Goal: Navigation & Orientation: Find specific page/section

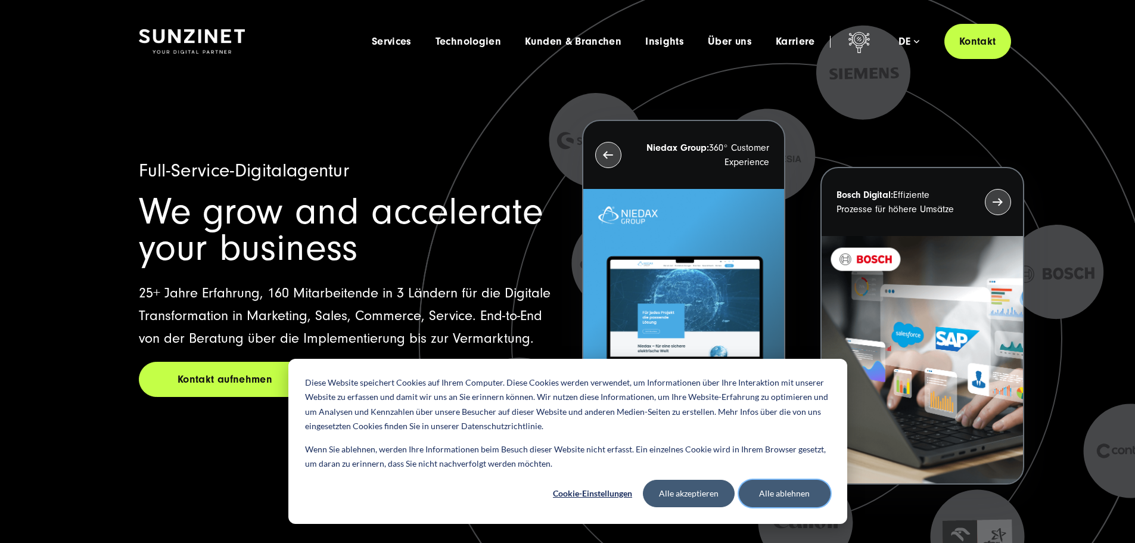
click at [790, 500] on button "Alle ablehnen" at bounding box center [785, 493] width 92 height 27
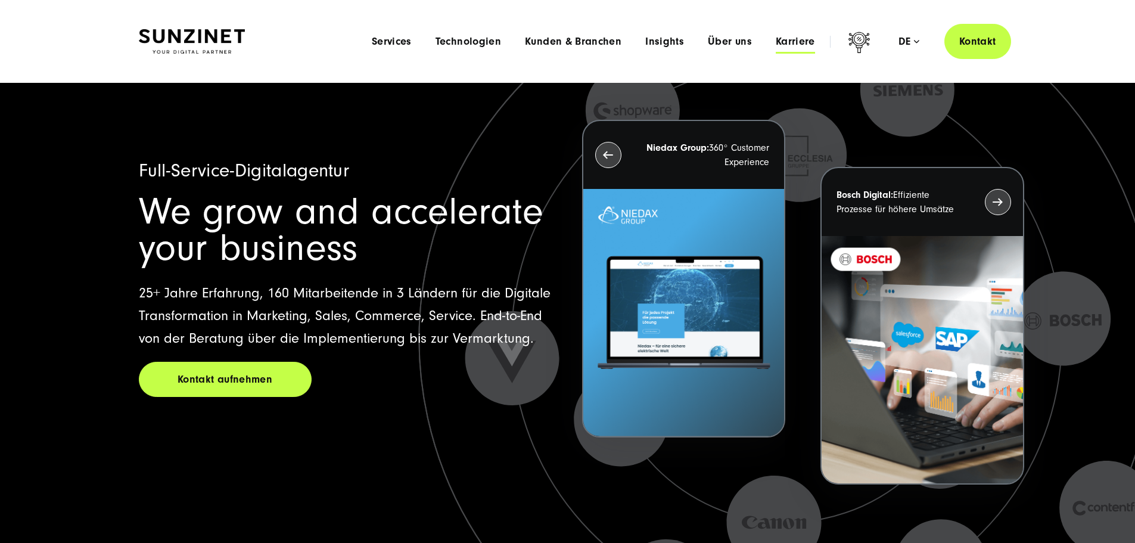
click at [776, 45] on span "Karriere" at bounding box center [795, 42] width 39 height 12
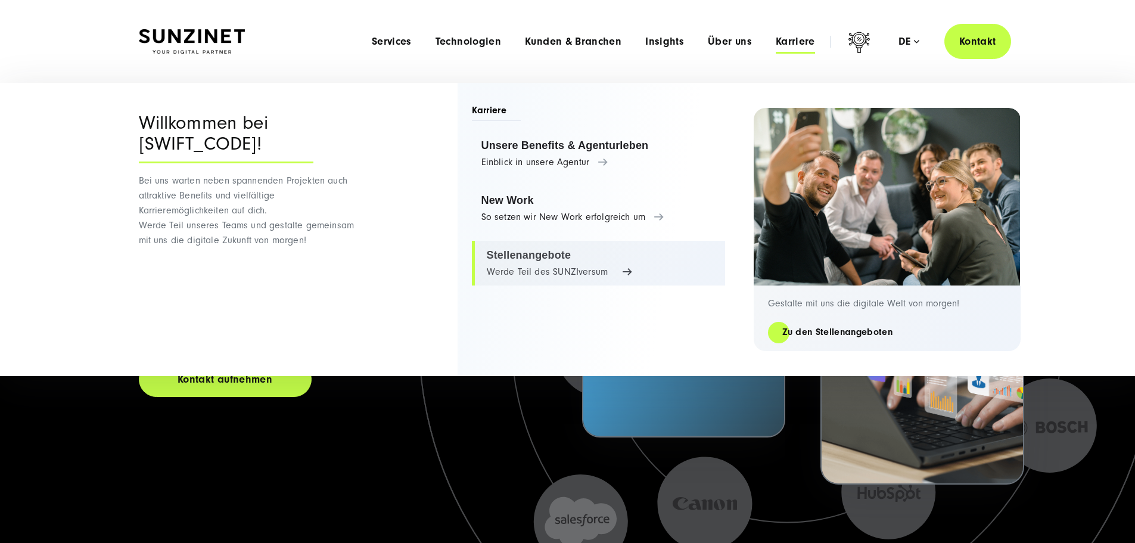
click at [552, 262] on link "Stellenangebote Werde Teil des SUNZIversum" at bounding box center [598, 263] width 253 height 45
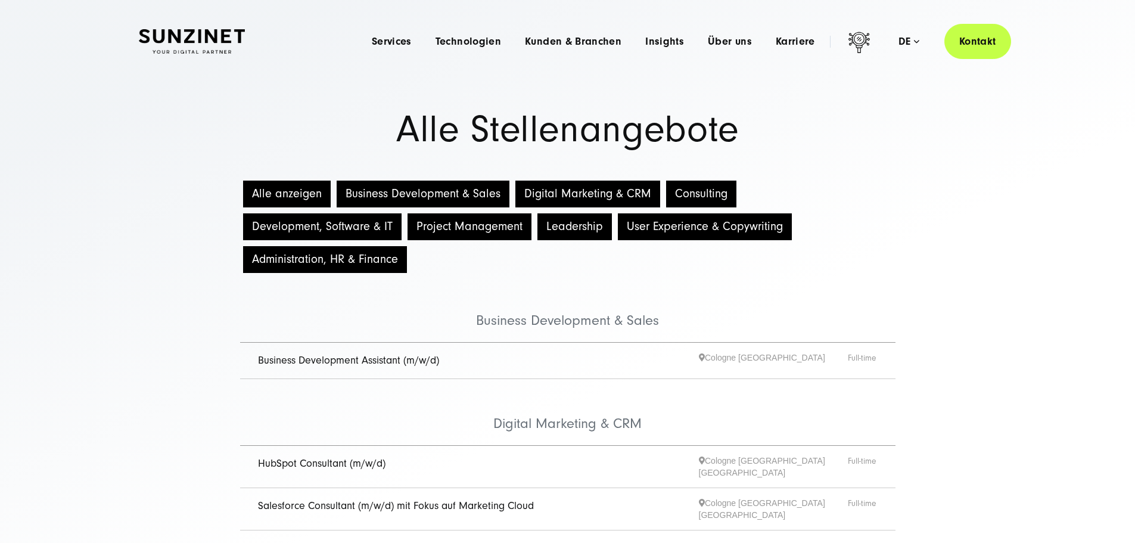
click at [699, 203] on button "Consulting" at bounding box center [701, 194] width 70 height 27
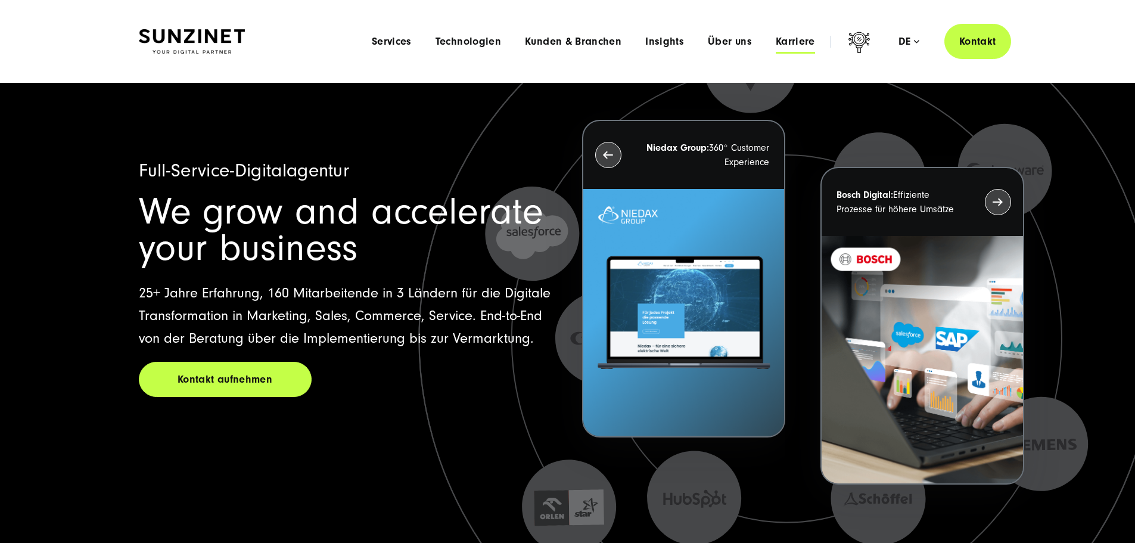
click at [776, 42] on span "Karriere" at bounding box center [795, 42] width 39 height 12
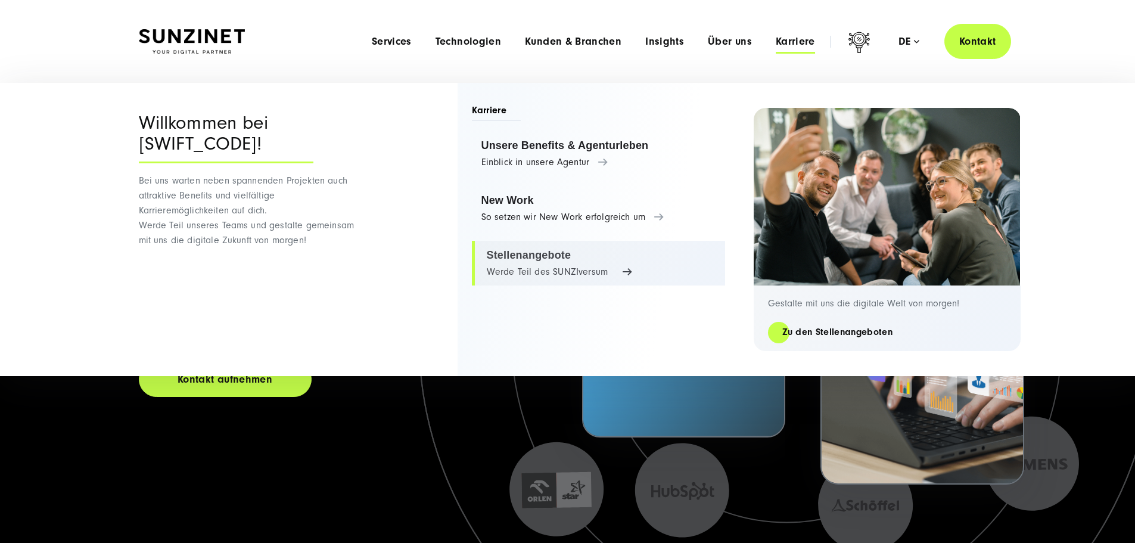
click at [533, 254] on link "Stellenangebote Werde Teil des SUNZIversum" at bounding box center [598, 263] width 253 height 45
